Goal: Task Accomplishment & Management: Manage account settings

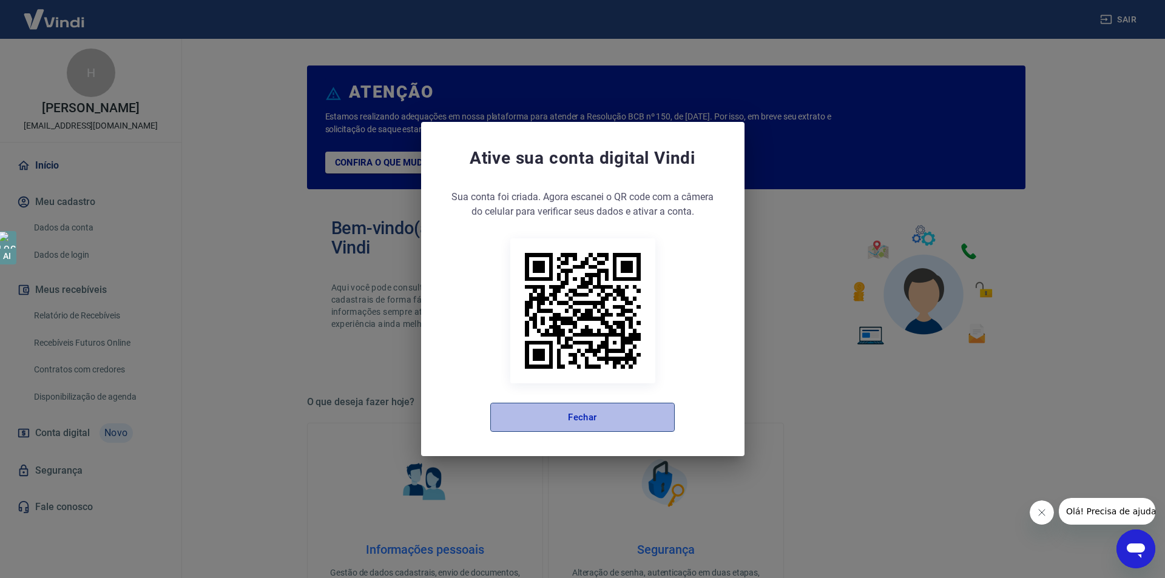
click at [650, 411] on button "Fechar" at bounding box center [582, 417] width 184 height 29
